Goal: Task Accomplishment & Management: Manage account settings

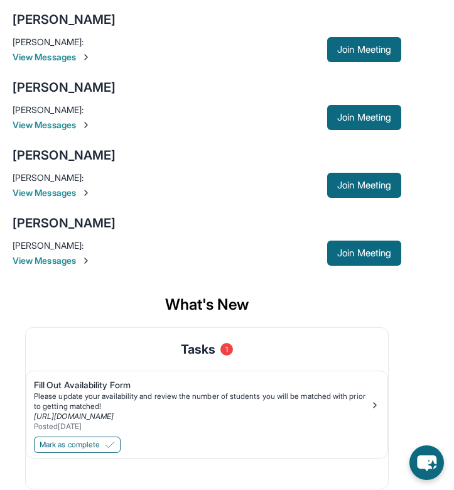
scroll to position [267, 0]
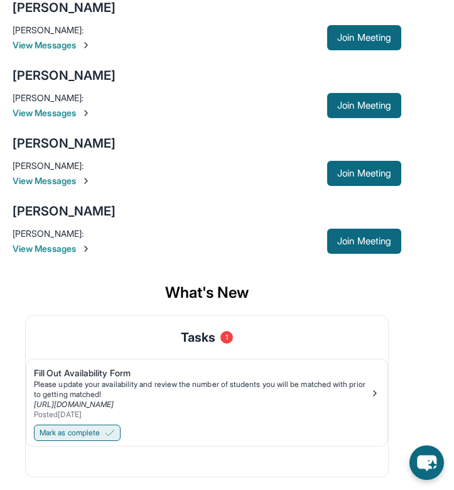
click at [82, 429] on span "Mark as complete" at bounding box center [70, 433] width 60 height 10
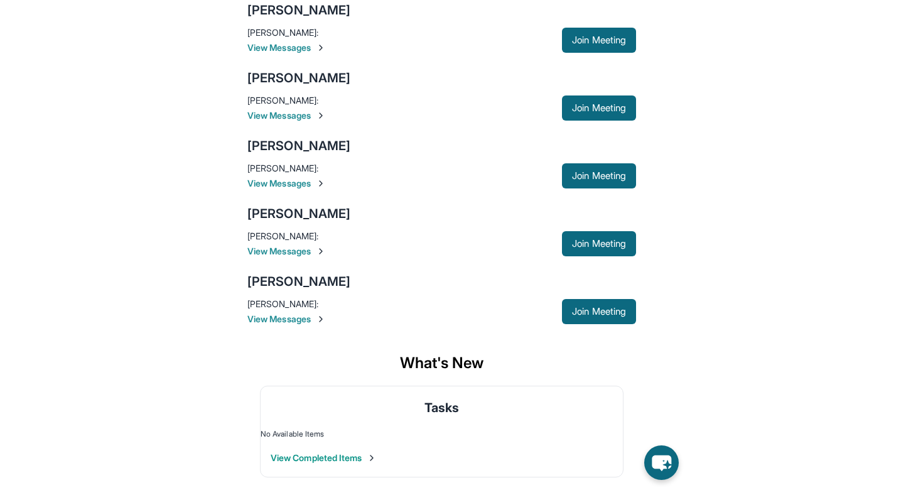
scroll to position [0, 0]
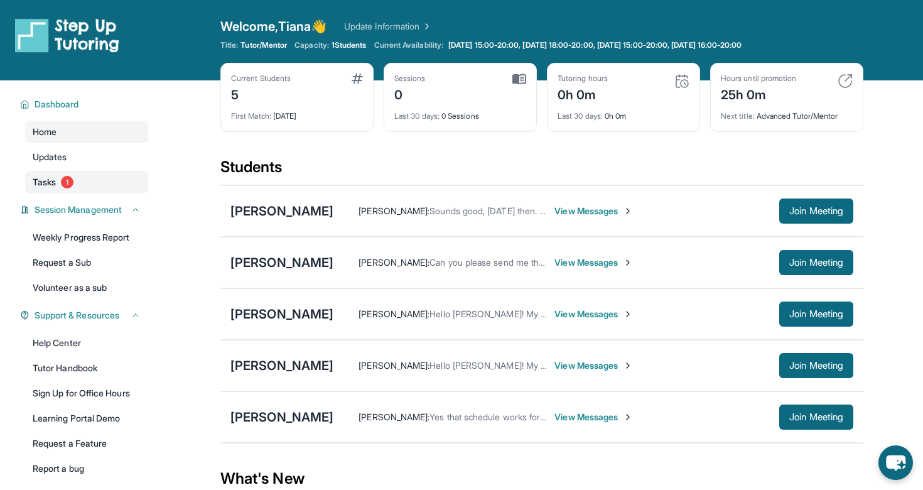
click at [57, 180] on link "Tasks 1" at bounding box center [86, 182] width 123 height 23
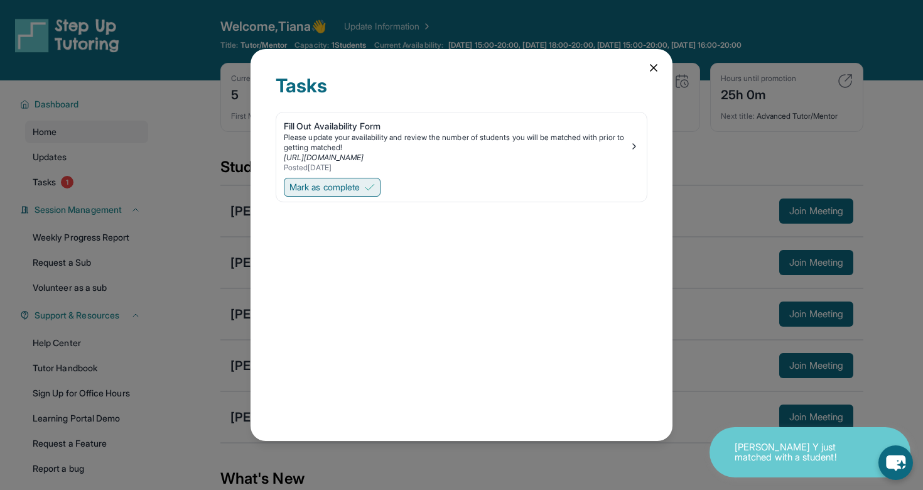
click at [360, 186] on span "Mark as complete" at bounding box center [324, 187] width 70 height 13
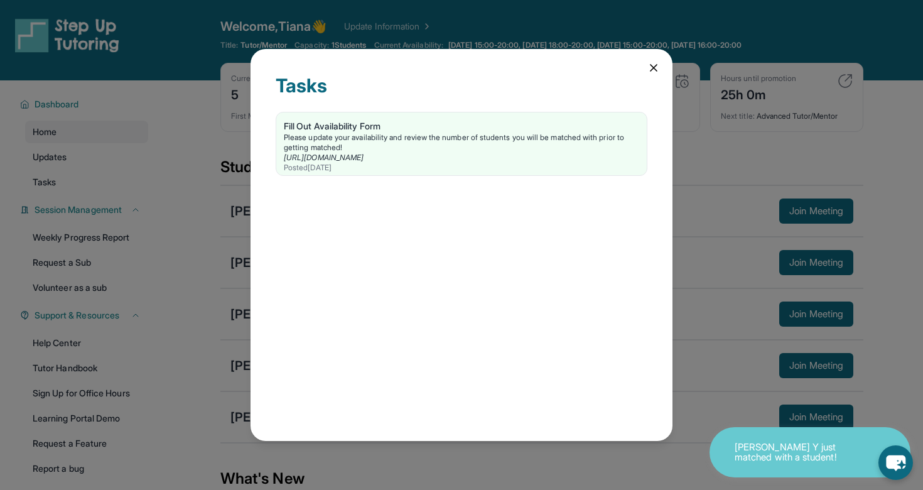
click at [453, 68] on icon at bounding box center [653, 68] width 13 height 13
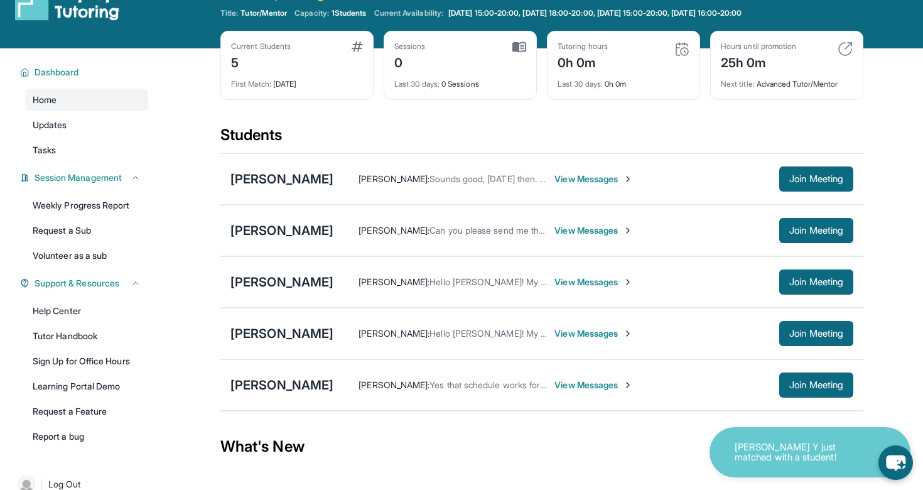
scroll to position [40, 0]
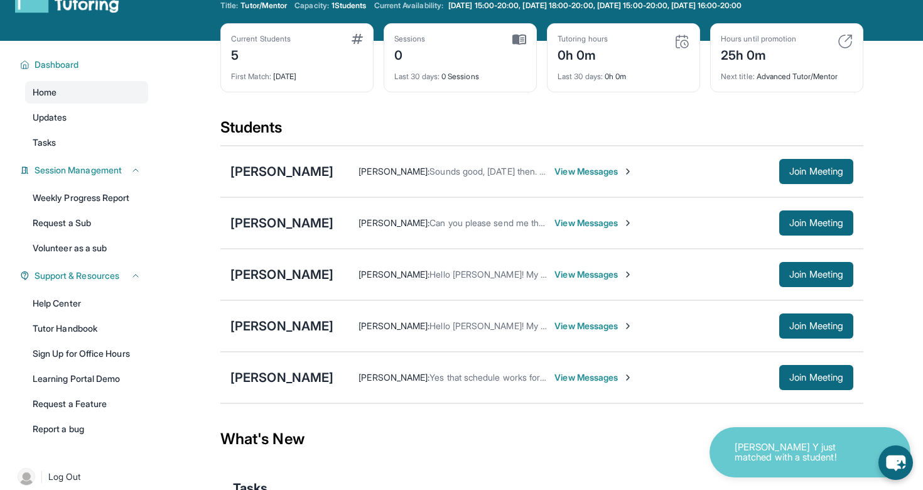
click at [453, 166] on span "View Messages" at bounding box center [593, 171] width 78 height 13
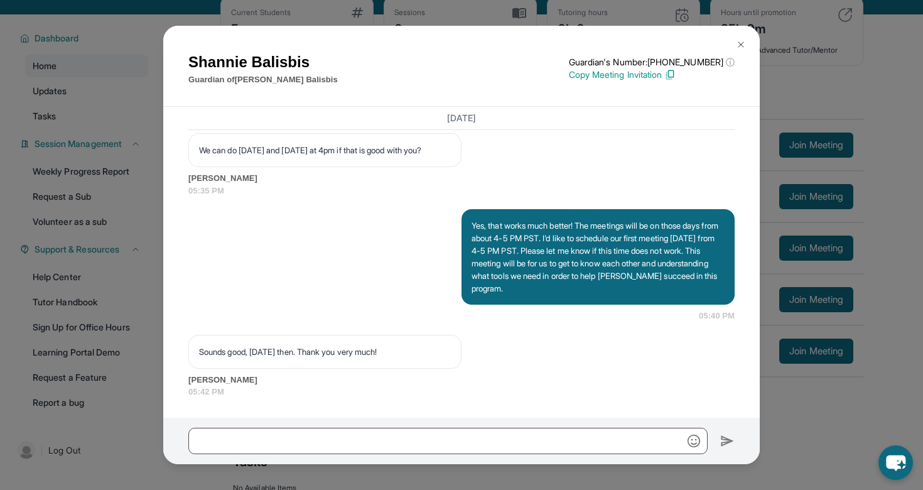
scroll to position [75, 0]
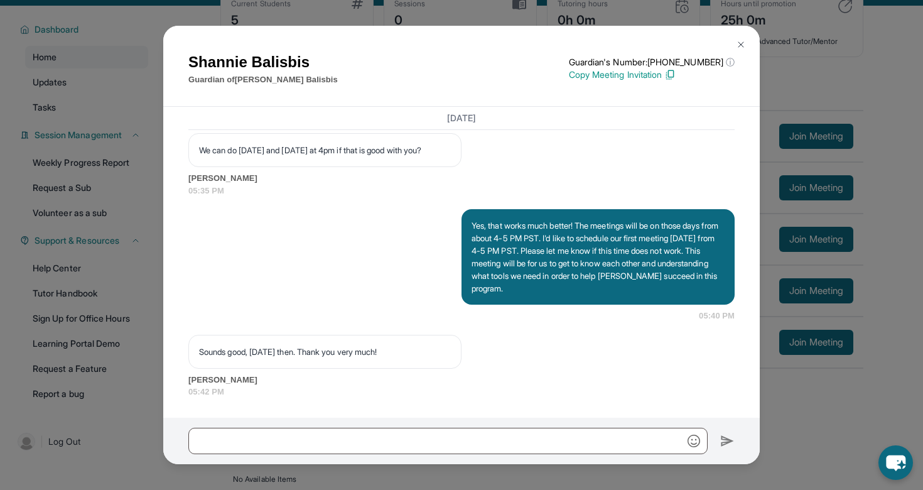
click at [453, 40] on img at bounding box center [741, 45] width 10 height 10
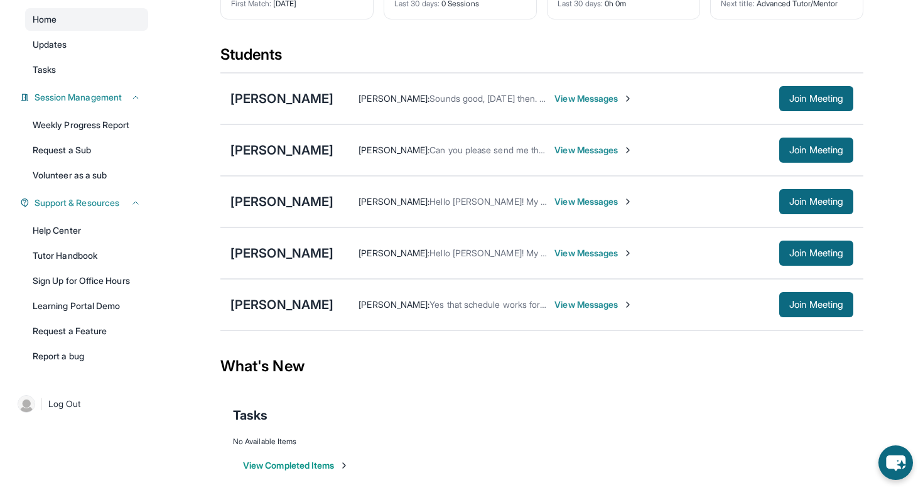
scroll to position [99, 0]
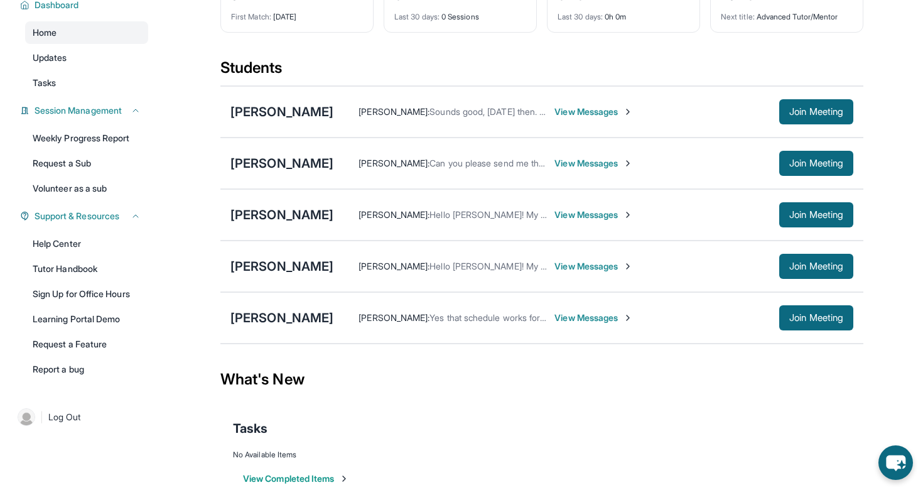
click at [453, 161] on span "View Messages" at bounding box center [593, 163] width 78 height 13
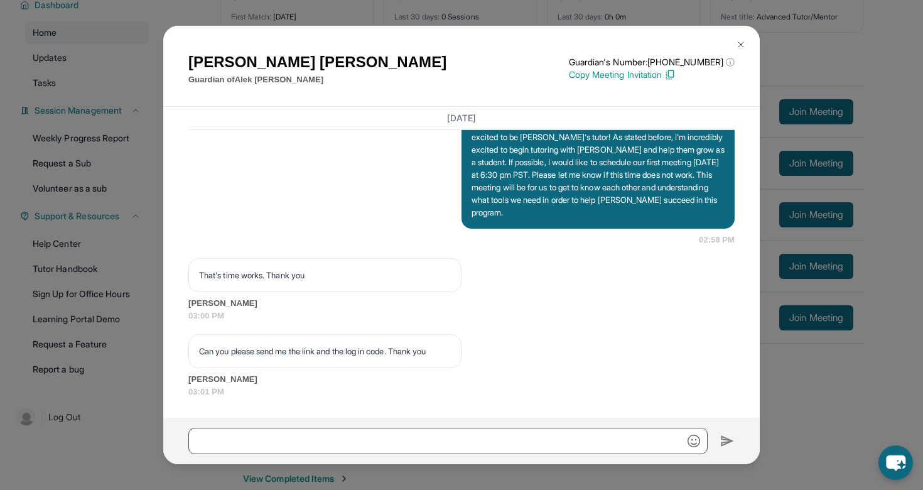
scroll to position [1029, 0]
click at [453, 73] on img at bounding box center [669, 74] width 11 height 11
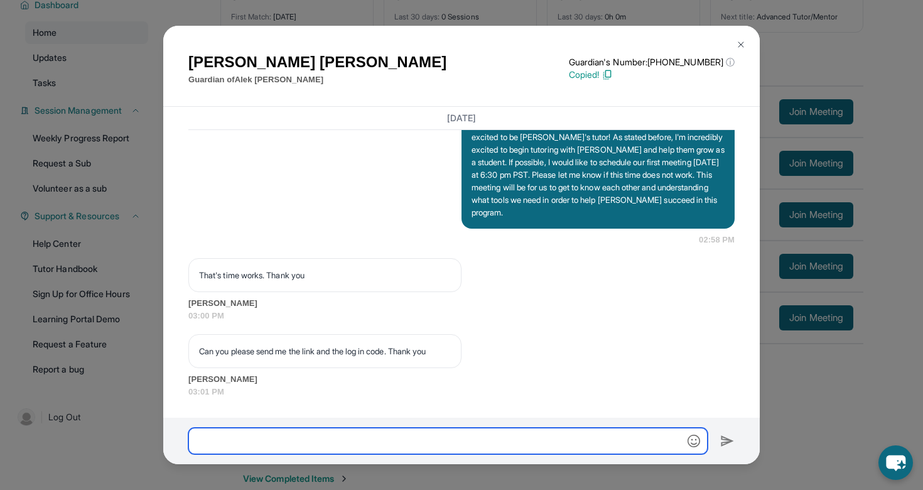
click at [341, 446] on input "text" at bounding box center [447, 441] width 519 height 26
paste input "**********"
type input "**********"
drag, startPoint x: 502, startPoint y: 438, endPoint x: 248, endPoint y: 431, distance: 254.4
click at [248, 431] on input "**********" at bounding box center [447, 441] width 519 height 26
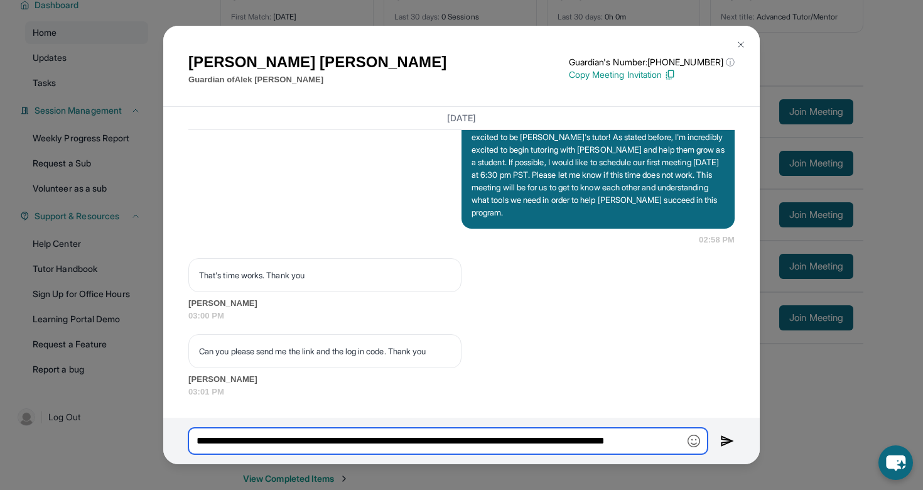
type input "**********"
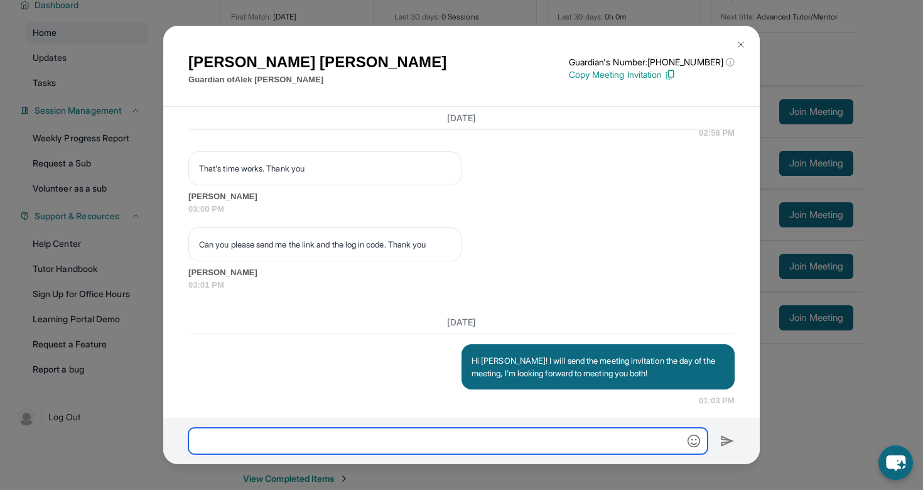
scroll to position [1145, 0]
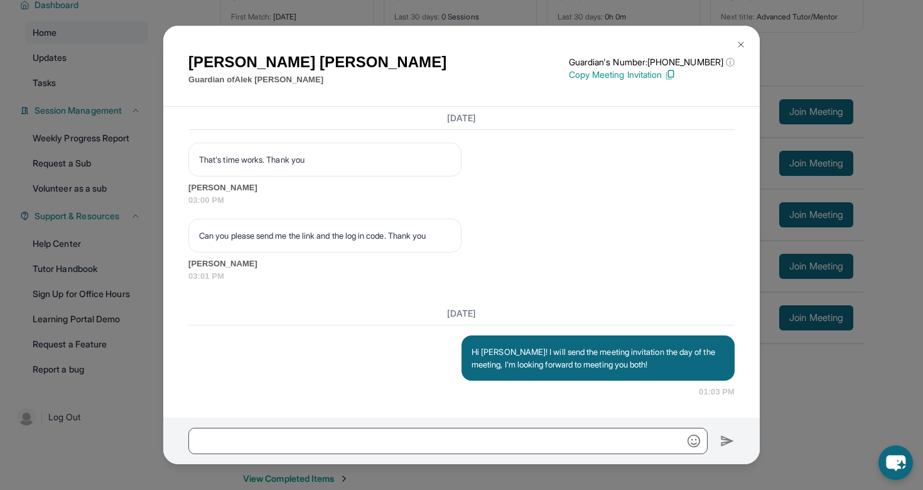
click at [453, 46] on img at bounding box center [741, 45] width 10 height 10
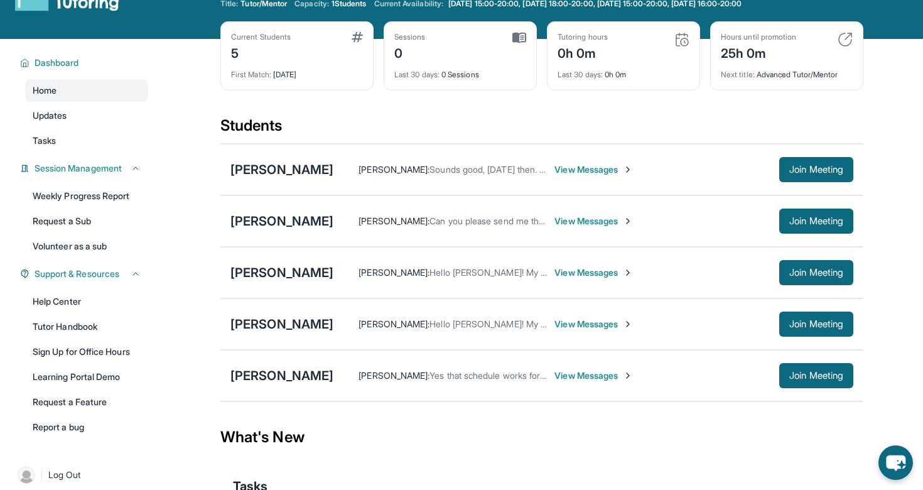
scroll to position [0, 0]
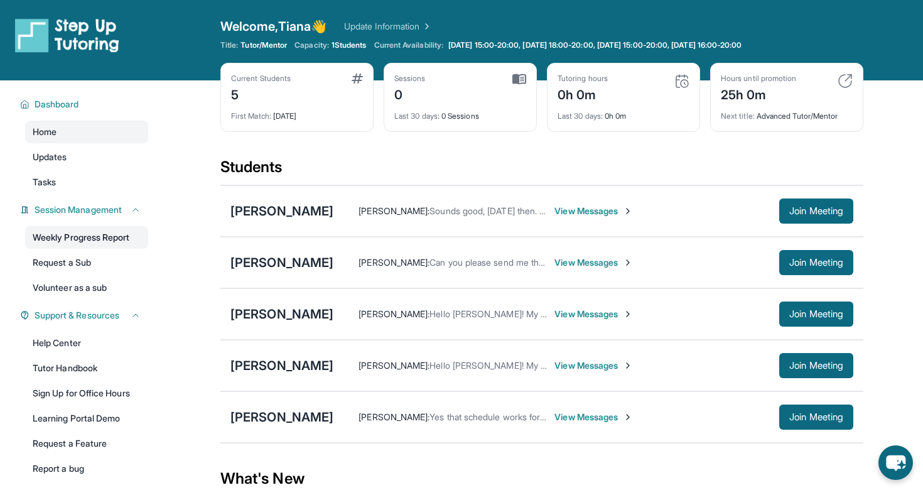
click at [97, 236] on link "Weekly Progress Report" at bounding box center [86, 237] width 123 height 23
click at [453, 165] on div "Students" at bounding box center [541, 171] width 643 height 28
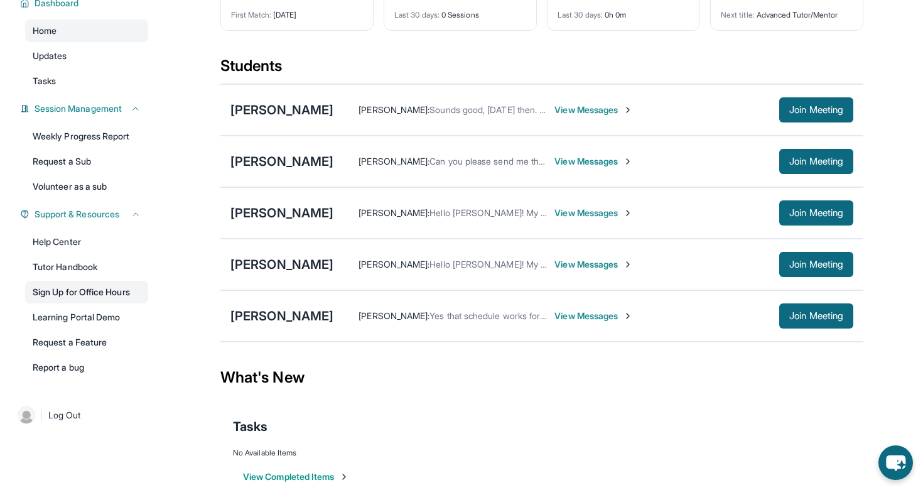
scroll to position [124, 0]
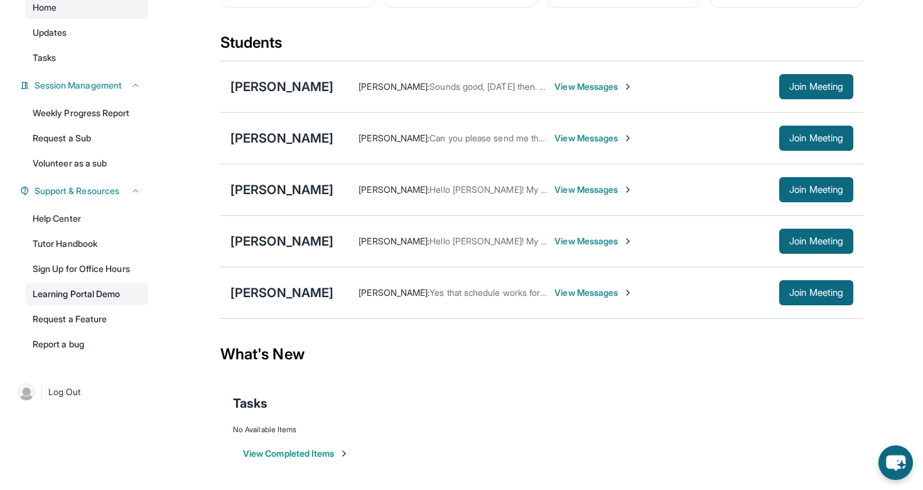
click at [96, 291] on link "Learning Portal Demo" at bounding box center [86, 294] width 123 height 23
